Goal: Find specific page/section: Find specific page/section

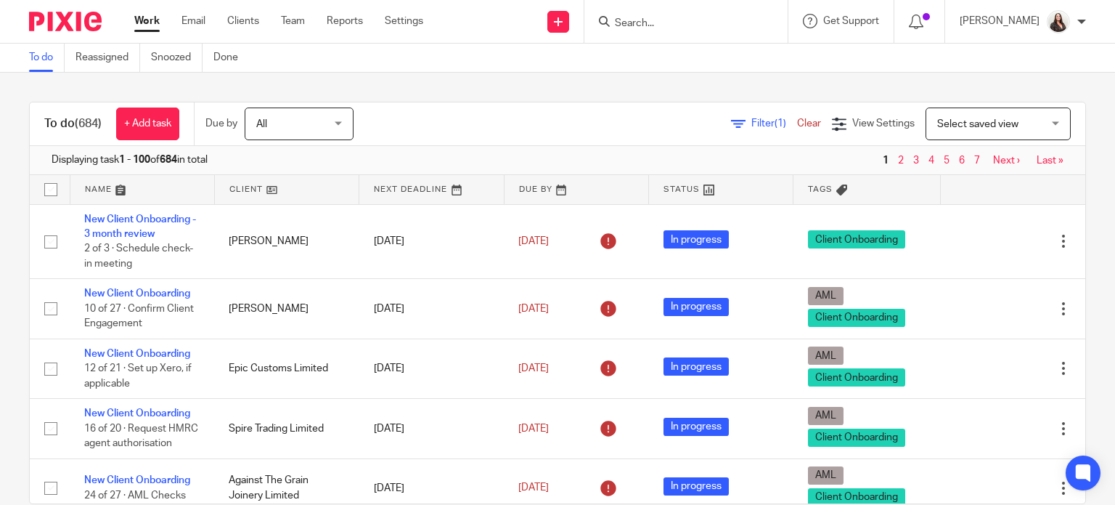
click at [665, 20] on input "Search" at bounding box center [678, 23] width 131 height 13
type input "mkb h"
click at [753, 54] on link at bounding box center [701, 57] width 180 height 22
